Goal: Task Accomplishment & Management: Use online tool/utility

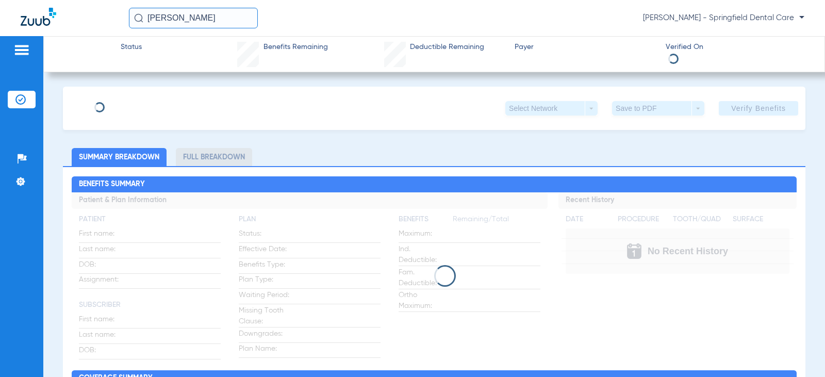
type input "[PERSON_NAME]"
type input "[DATE]"
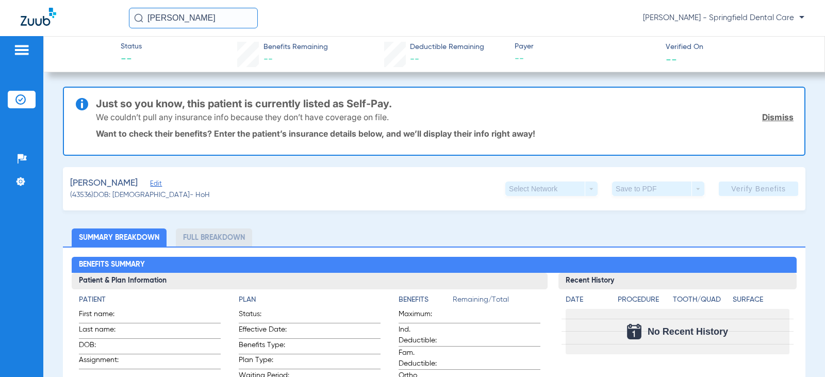
click at [156, 184] on span "Edit" at bounding box center [154, 185] width 9 height 10
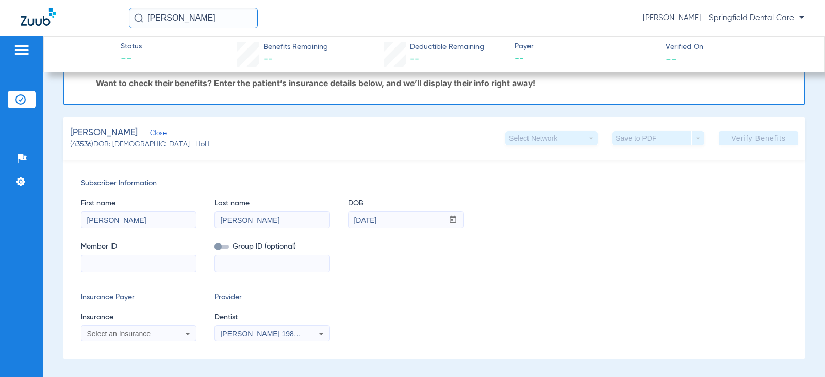
scroll to position [155, 0]
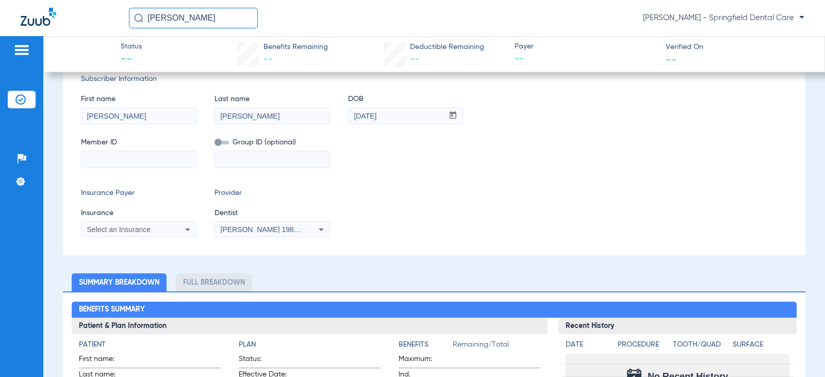
click at [137, 163] on input at bounding box center [138, 159] width 114 height 17
drag, startPoint x: 137, startPoint y: 164, endPoint x: 104, endPoint y: 155, distance: 34.3
click at [104, 154] on input at bounding box center [138, 159] width 114 height 17
type input "914028098"
click at [124, 229] on span "Select an Insurance" at bounding box center [119, 229] width 64 height 8
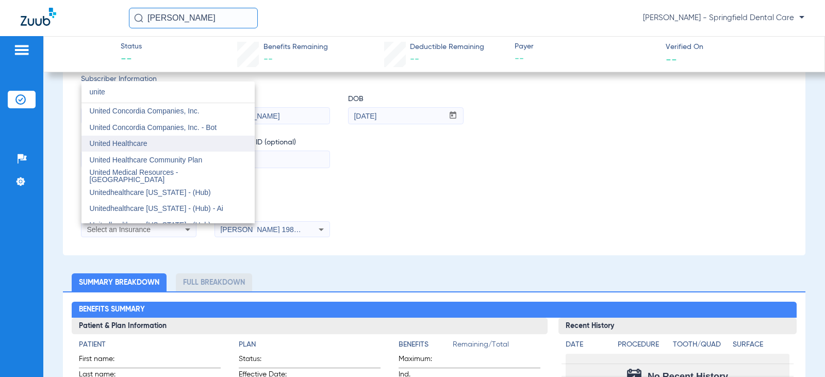
scroll to position [52, 0]
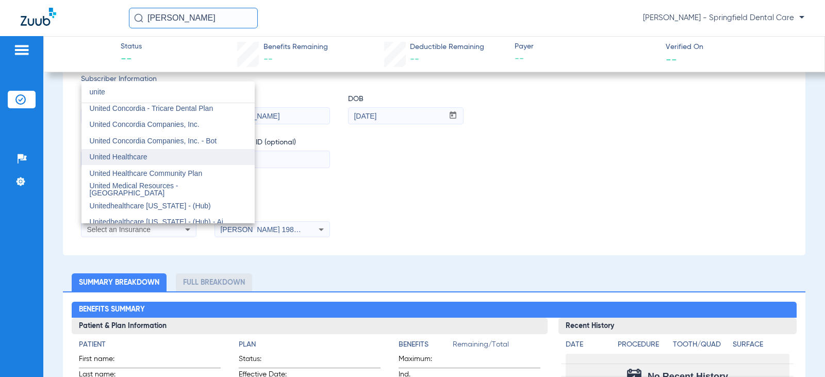
type input "unite"
click at [148, 157] on mat-option "United Healthcare" at bounding box center [167, 157] width 173 height 17
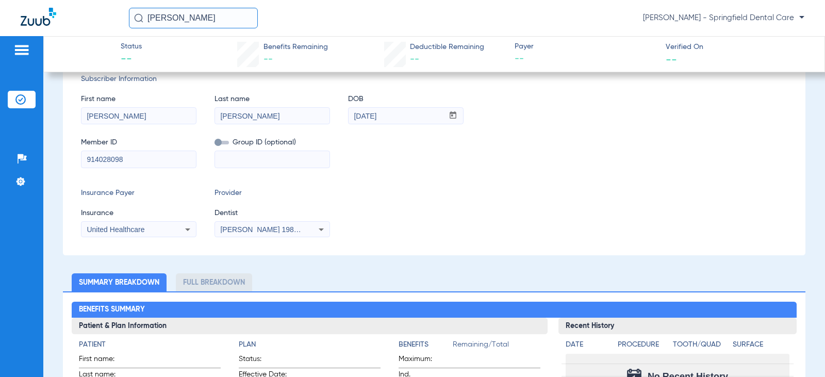
click at [172, 228] on div "United Healthcare" at bounding box center [138, 229] width 114 height 12
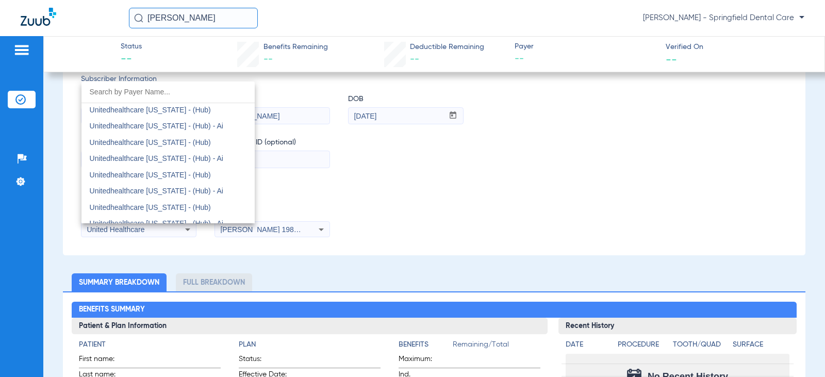
scroll to position [6791, 0]
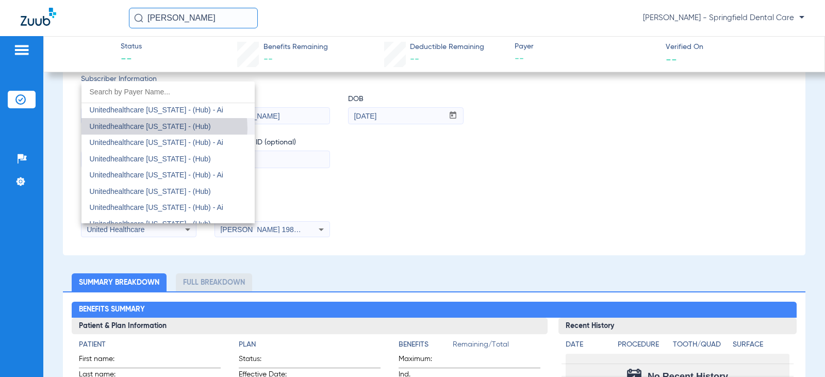
click at [154, 128] on span "Unitedhealthcare [US_STATE] - (Hub)" at bounding box center [150, 126] width 121 height 8
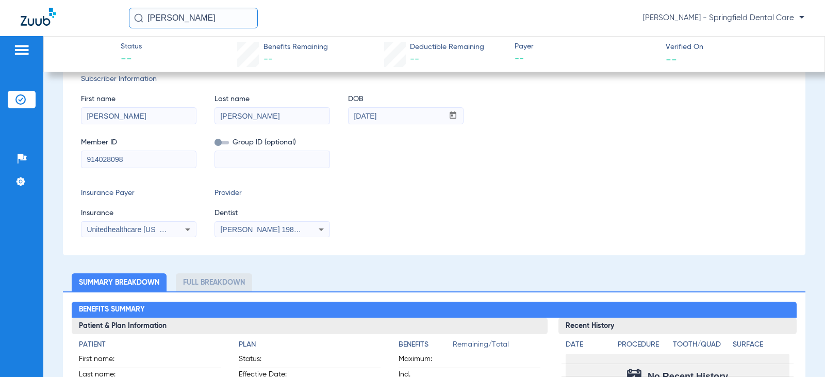
click at [276, 229] on span "[PERSON_NAME] 1982829420" at bounding box center [271, 229] width 102 height 8
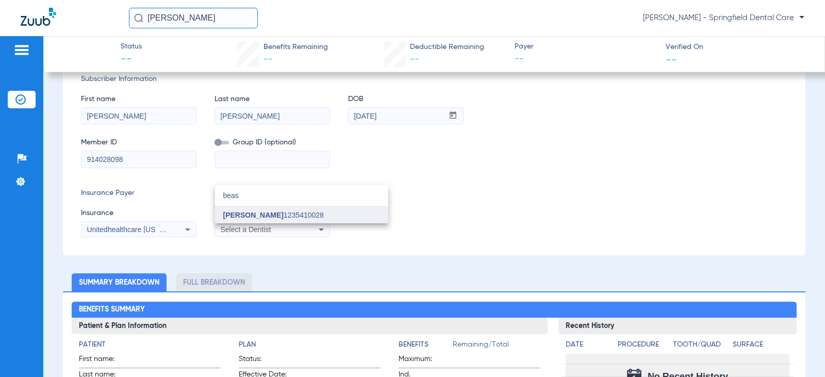
type input "beas"
click at [262, 215] on span "[PERSON_NAME]" at bounding box center [253, 215] width 60 height 8
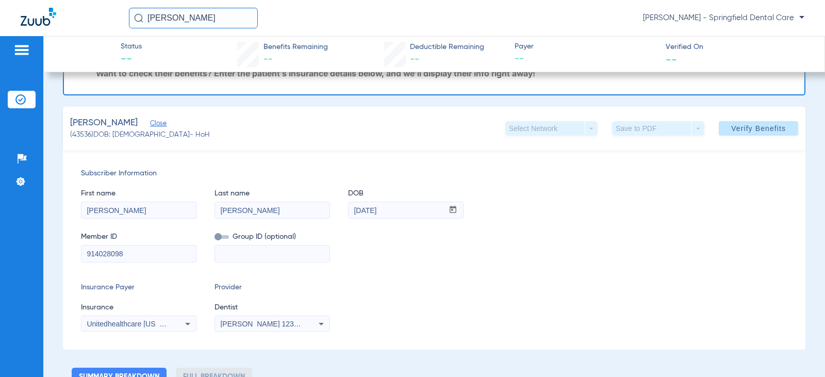
scroll to position [0, 0]
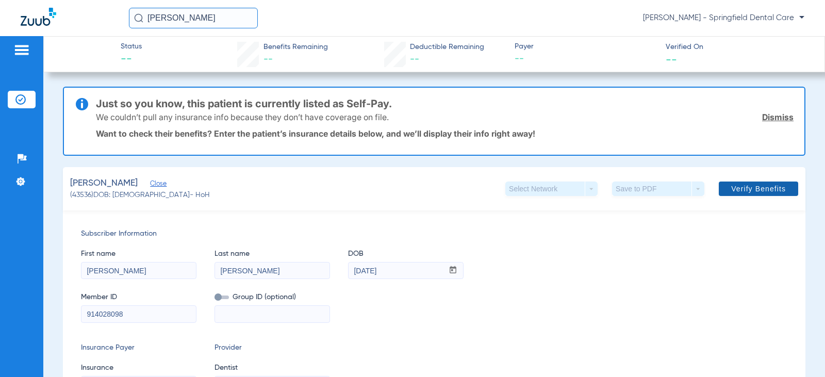
click at [765, 192] on span "Verify Benefits" at bounding box center [758, 189] width 55 height 8
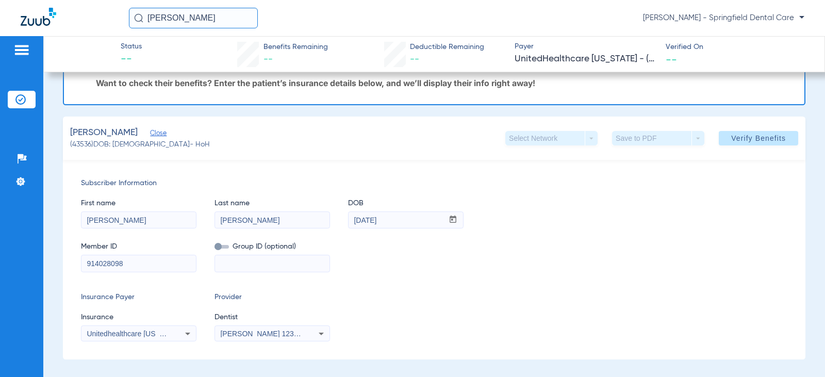
scroll to position [52, 0]
click at [760, 139] on span "Verify Benefits" at bounding box center [758, 137] width 55 height 8
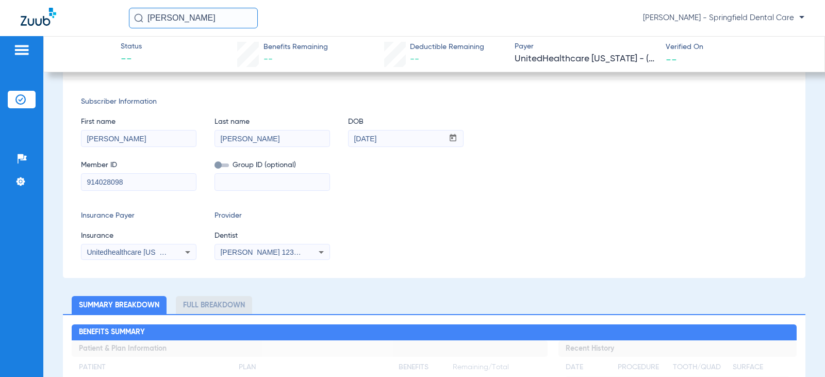
scroll to position [0, 0]
